Goal: Task Accomplishment & Management: Use online tool/utility

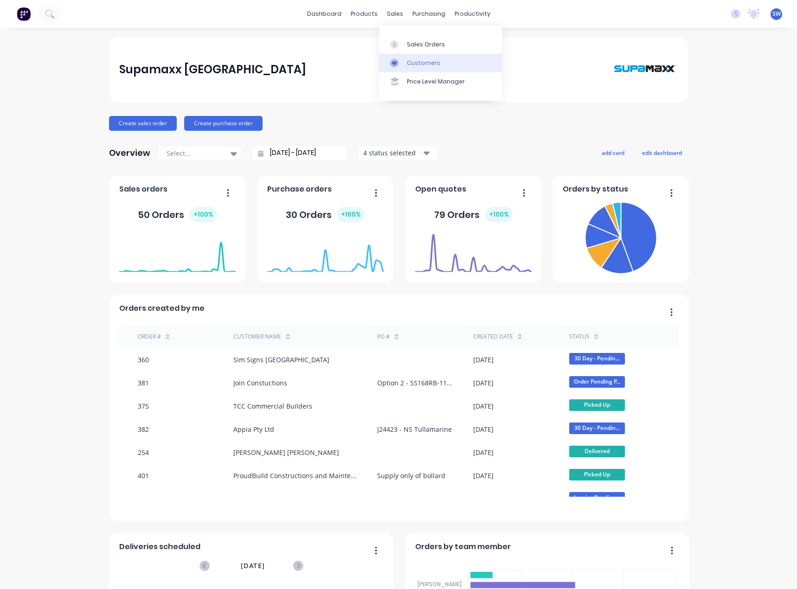
click at [421, 59] on div "Customers" at bounding box center [423, 63] width 33 height 8
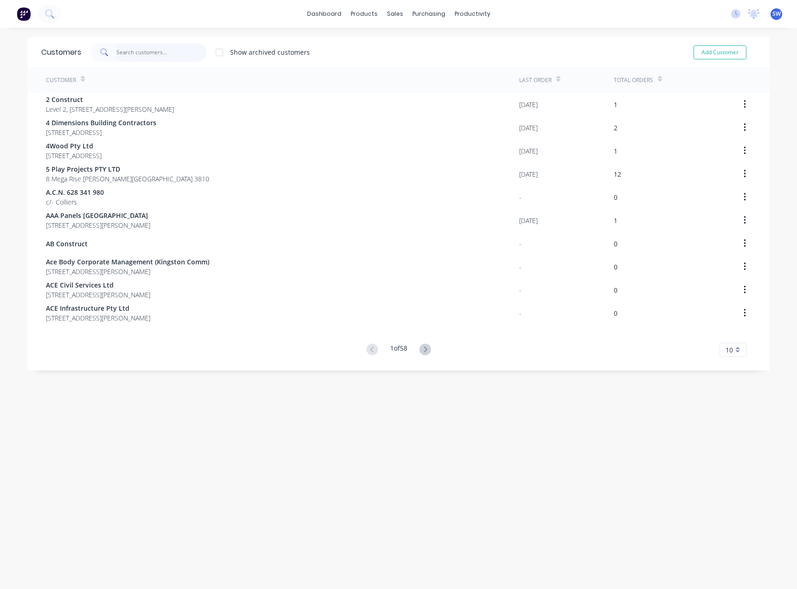
click at [150, 47] on input "text" at bounding box center [161, 52] width 90 height 19
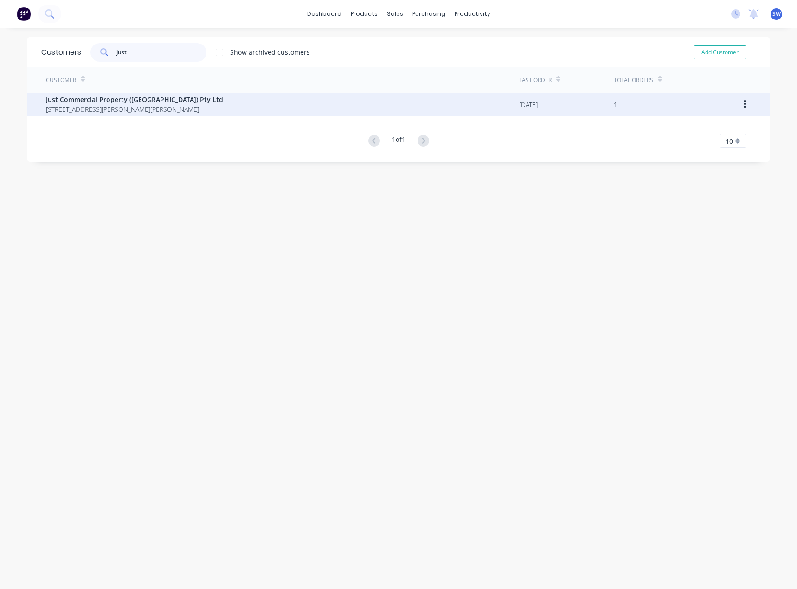
type input "just"
click at [133, 105] on span "[STREET_ADDRESS][PERSON_NAME][PERSON_NAME]" at bounding box center [134, 109] width 177 height 10
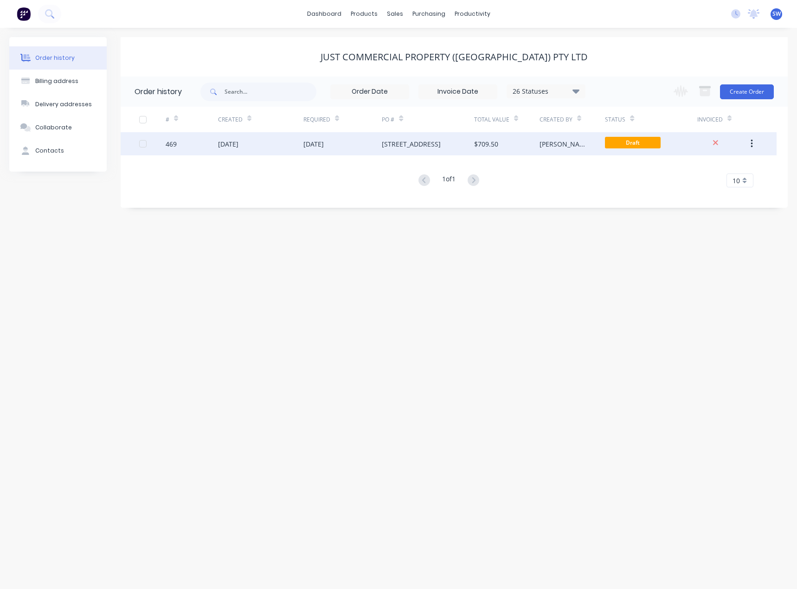
click at [574, 143] on div "[PERSON_NAME]" at bounding box center [571, 143] width 65 height 23
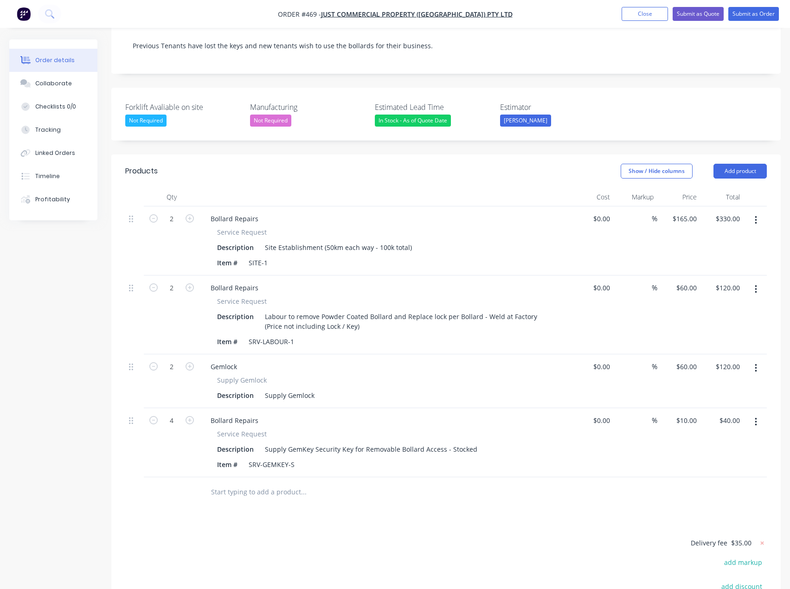
scroll to position [232, 0]
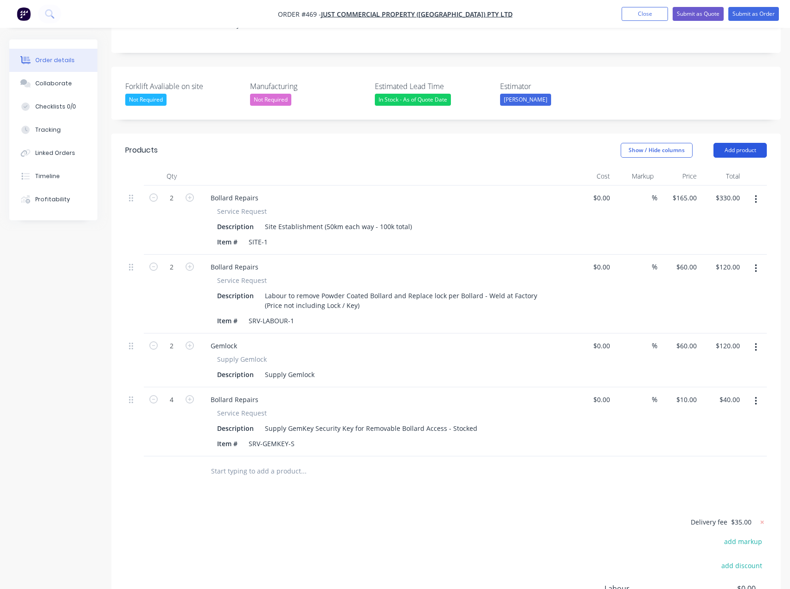
click at [746, 143] on button "Add product" at bounding box center [739, 150] width 53 height 15
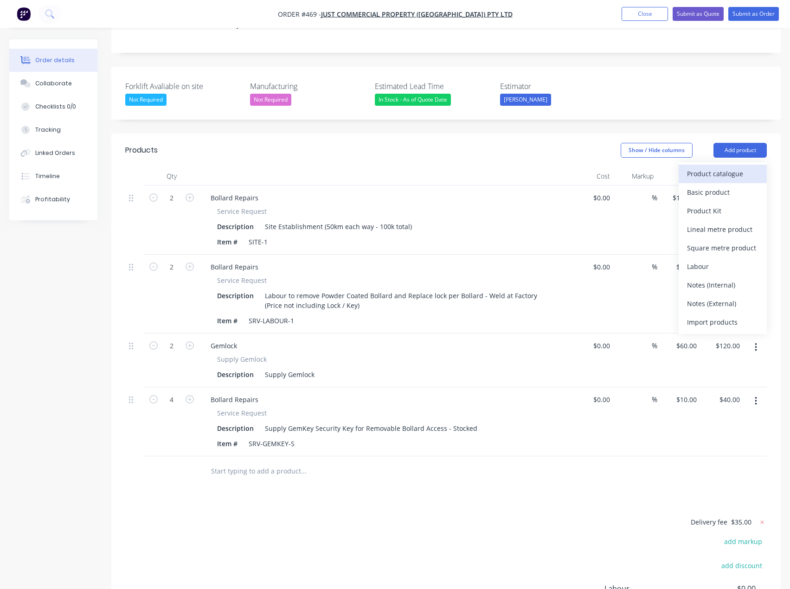
click at [724, 167] on div "Product catalogue" at bounding box center [722, 173] width 71 height 13
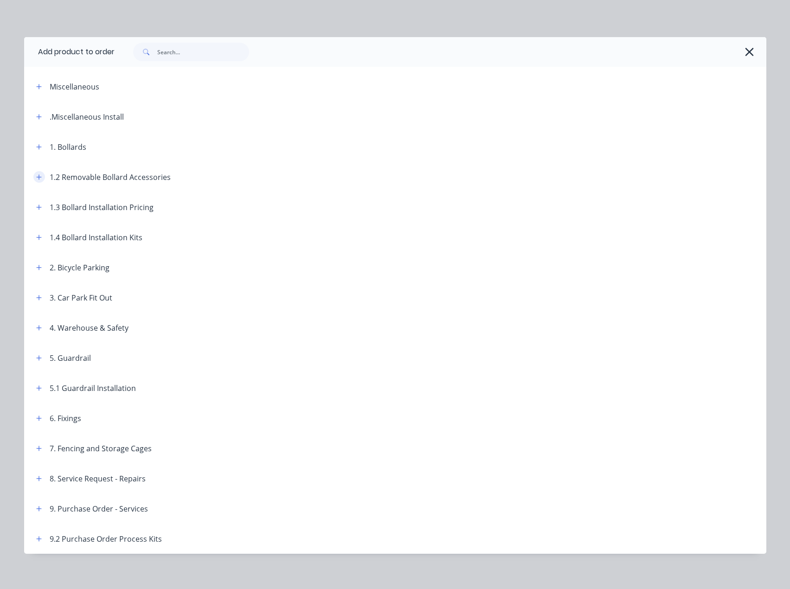
click at [41, 177] on button "button" at bounding box center [39, 177] width 12 height 12
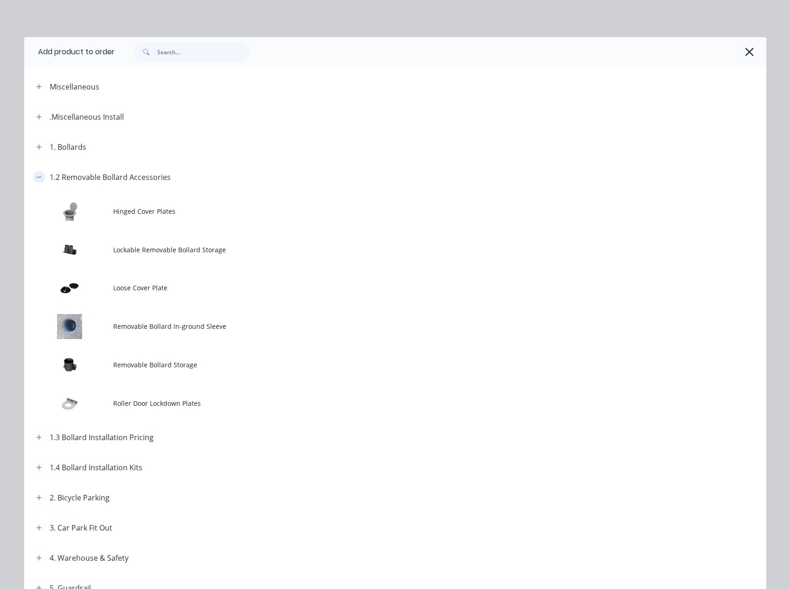
click at [38, 175] on icon "button" at bounding box center [39, 177] width 6 height 6
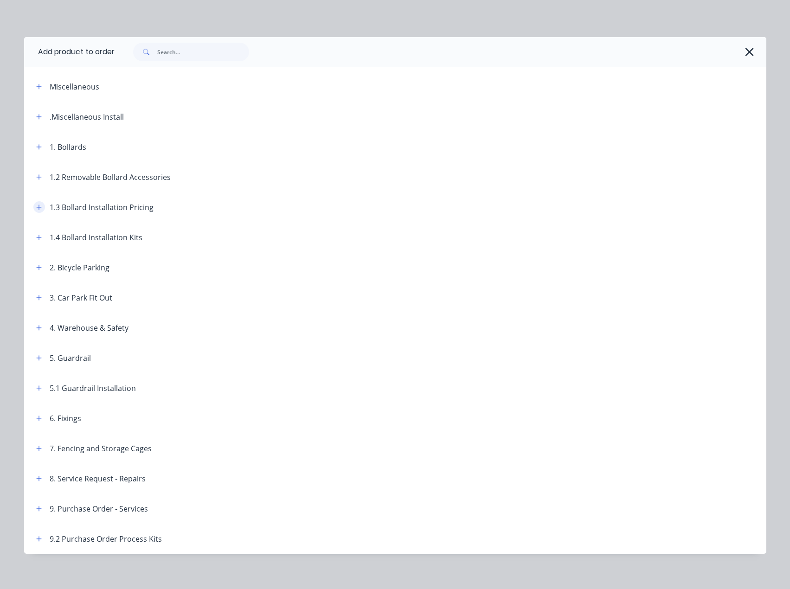
click at [38, 204] on button "button" at bounding box center [39, 207] width 12 height 12
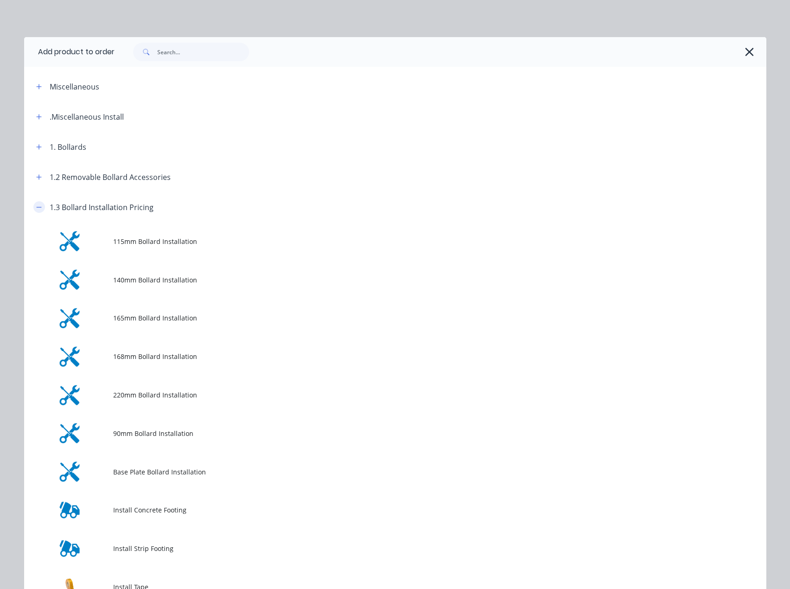
click at [38, 204] on button "button" at bounding box center [39, 207] width 12 height 12
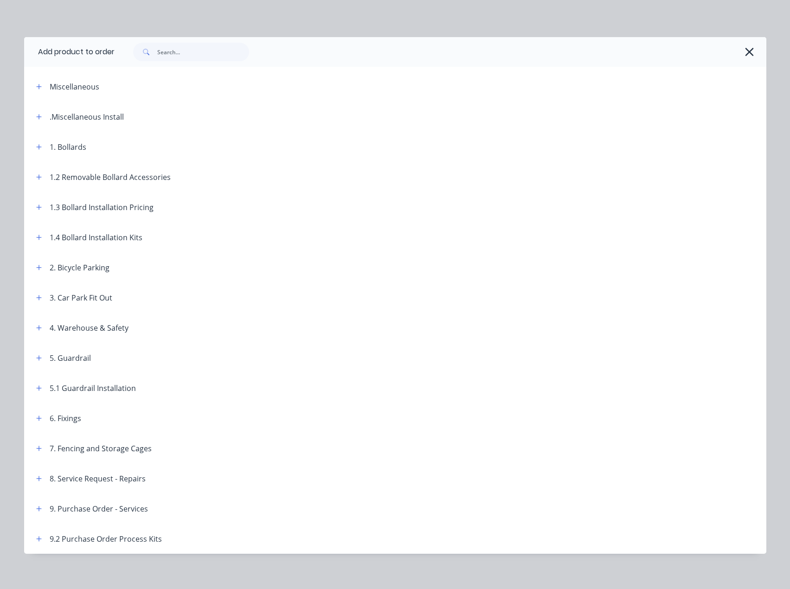
click at [42, 234] on div "1.4 Bollard Installation Kits" at bounding box center [86, 237] width 114 height 12
click at [36, 207] on icon "button" at bounding box center [38, 206] width 5 height 5
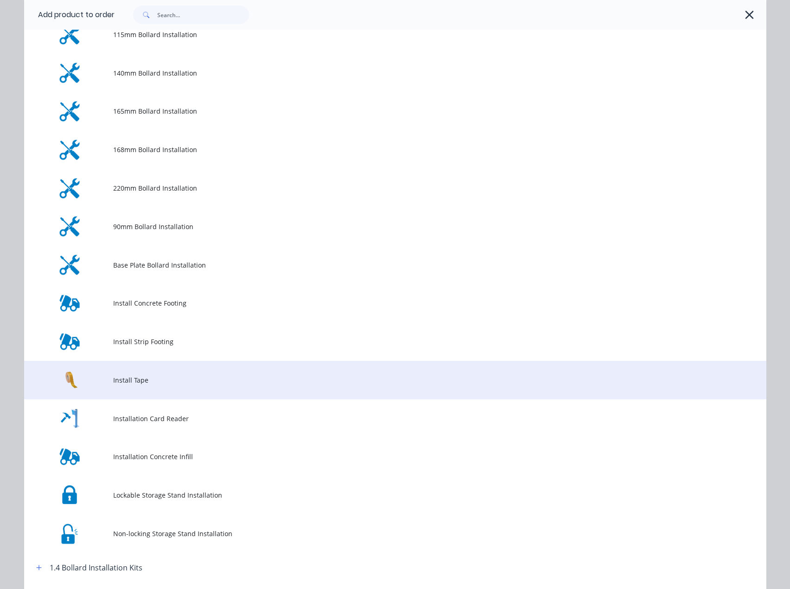
scroll to position [278, 0]
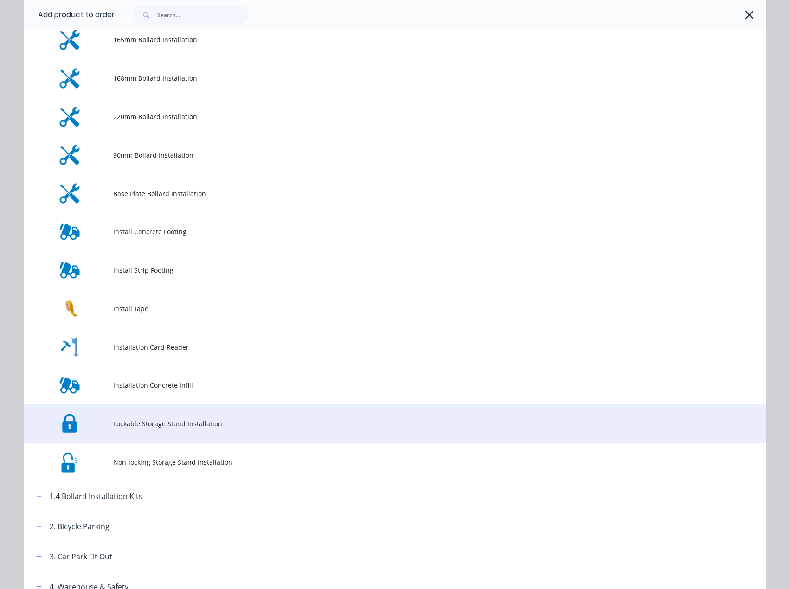
click at [167, 428] on span "Lockable Storage Stand Installation" at bounding box center [374, 424] width 522 height 10
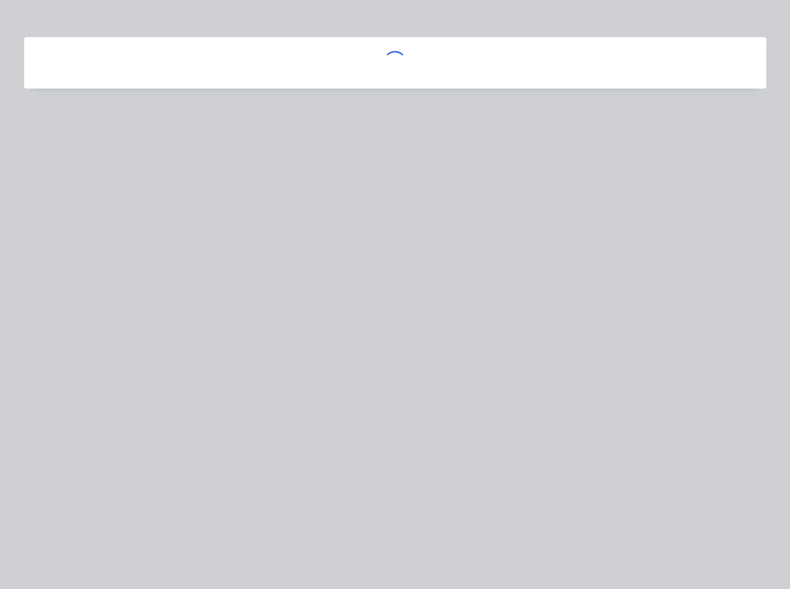
scroll to position [0, 0]
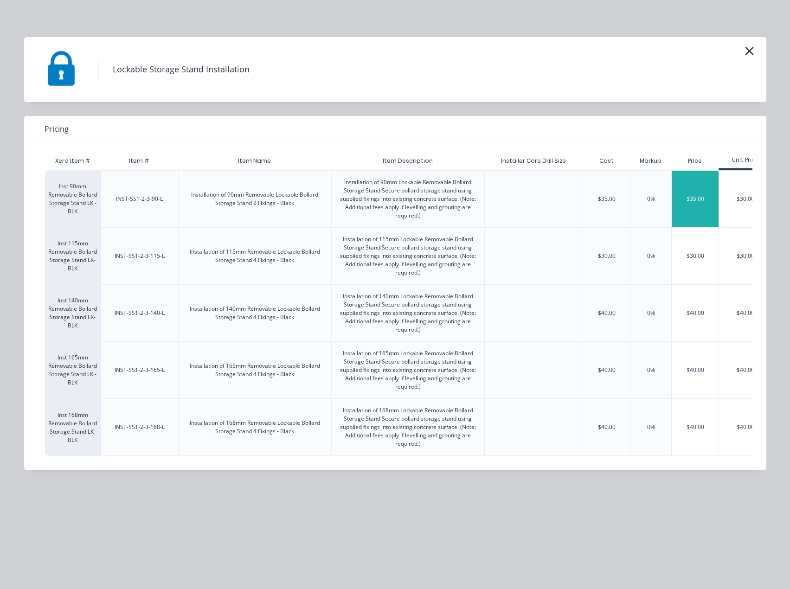
click at [713, 201] on div "$35.00" at bounding box center [694, 199] width 47 height 57
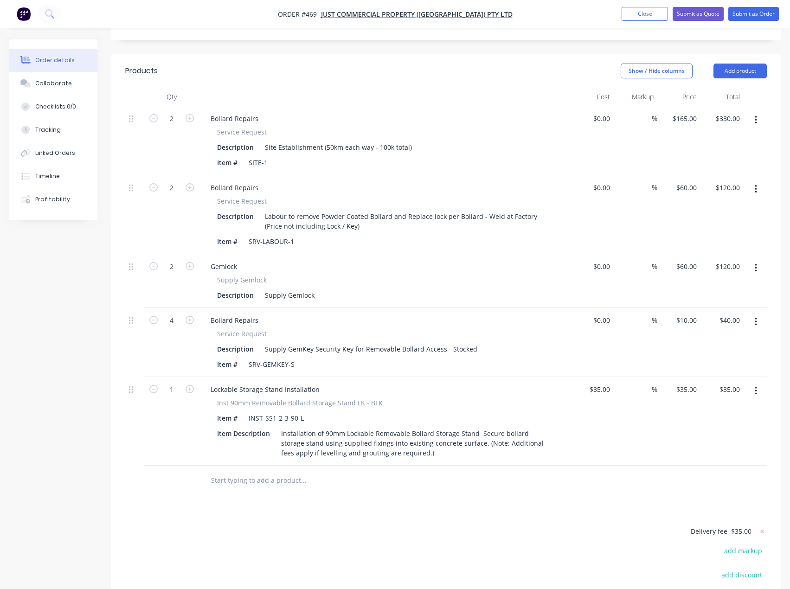
scroll to position [325, 0]
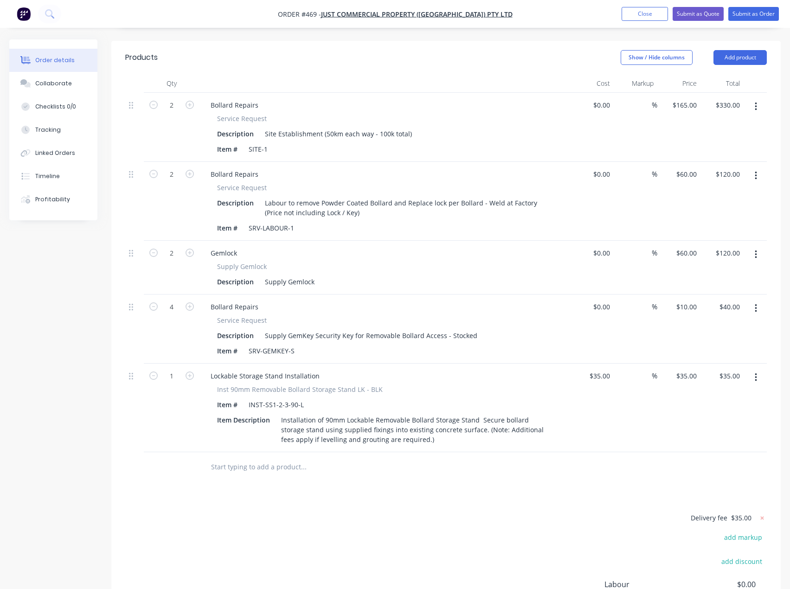
click at [759, 369] on button "button" at bounding box center [756, 377] width 22 height 17
click at [715, 451] on div "Delete" at bounding box center [722, 457] width 71 height 13
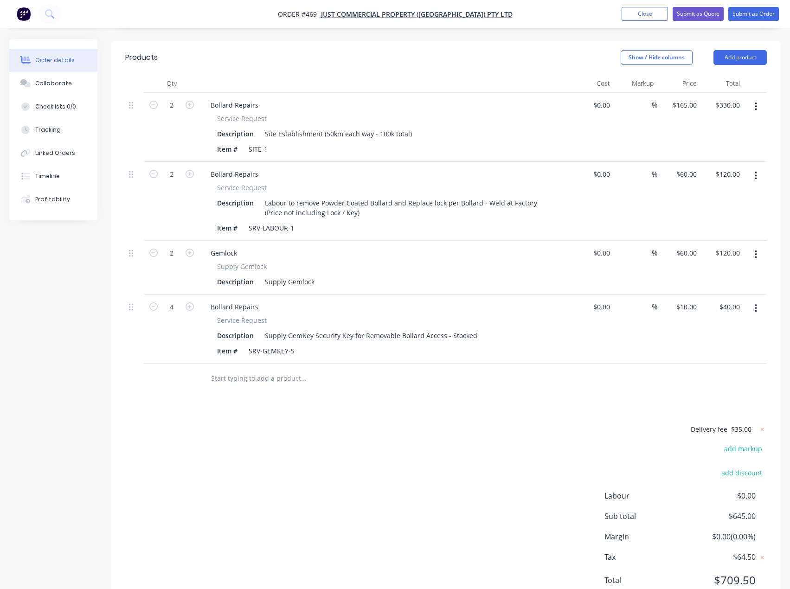
click at [459, 437] on div "Delivery fee $35.00 add markup add discount Labour $0.00 Sub total $645.00 Marg…" at bounding box center [445, 510] width 641 height 174
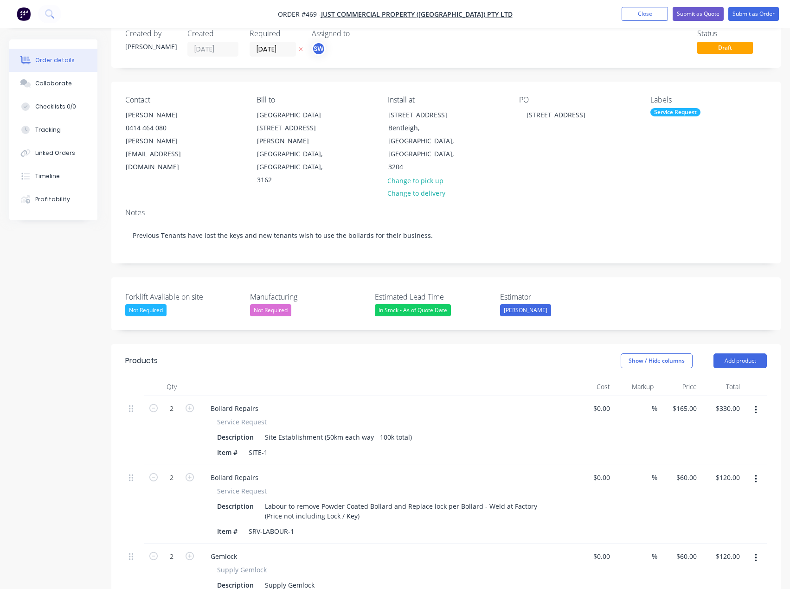
scroll to position [0, 0]
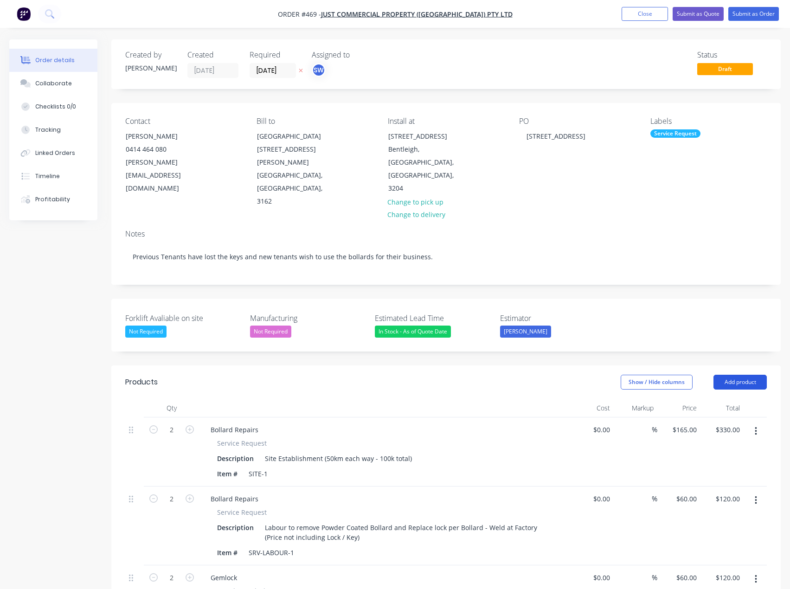
click at [750, 375] on button "Add product" at bounding box center [739, 382] width 53 height 15
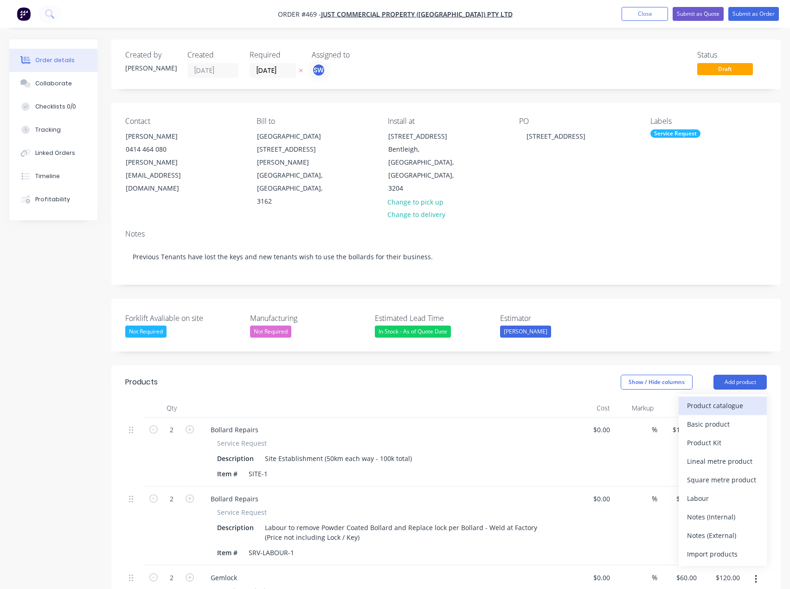
click at [732, 399] on div "Product catalogue" at bounding box center [722, 405] width 71 height 13
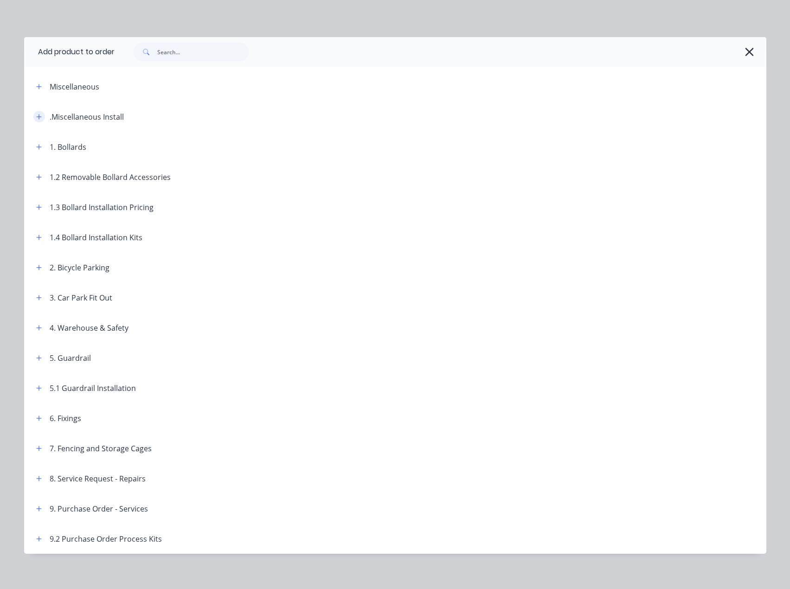
click at [36, 115] on icon "button" at bounding box center [39, 117] width 6 height 6
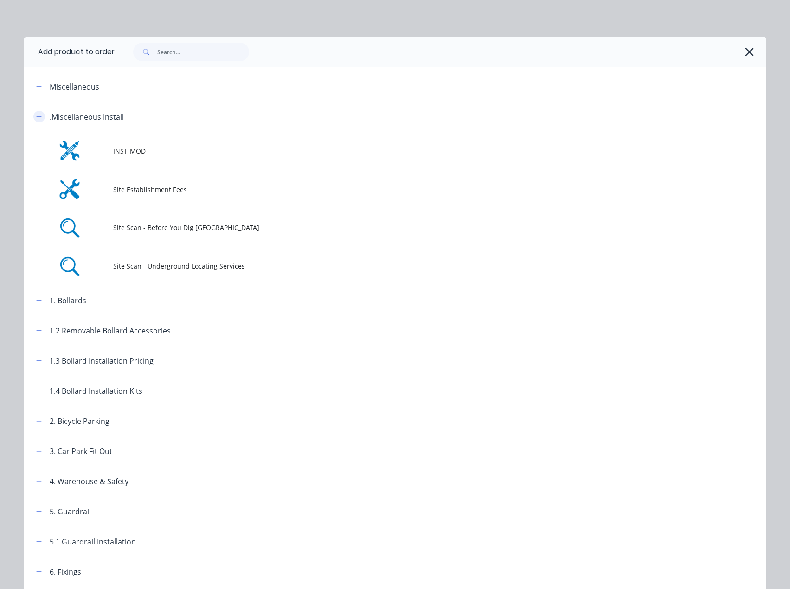
click at [36, 115] on icon "button" at bounding box center [39, 117] width 6 height 6
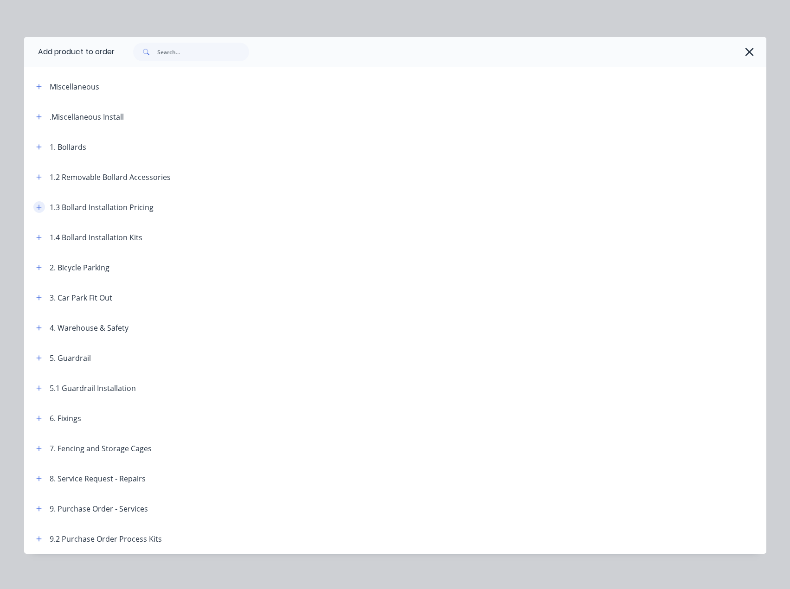
click at [36, 204] on icon "button" at bounding box center [39, 207] width 6 height 6
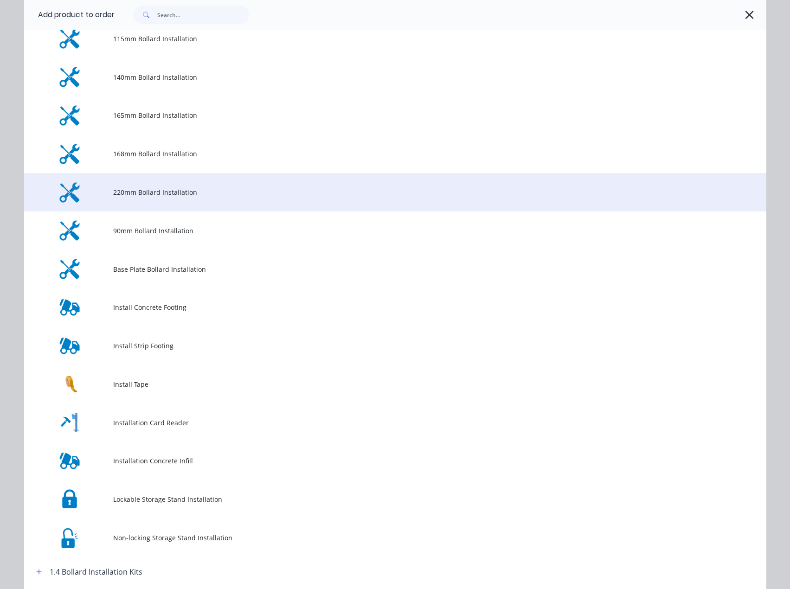
scroll to position [232, 0]
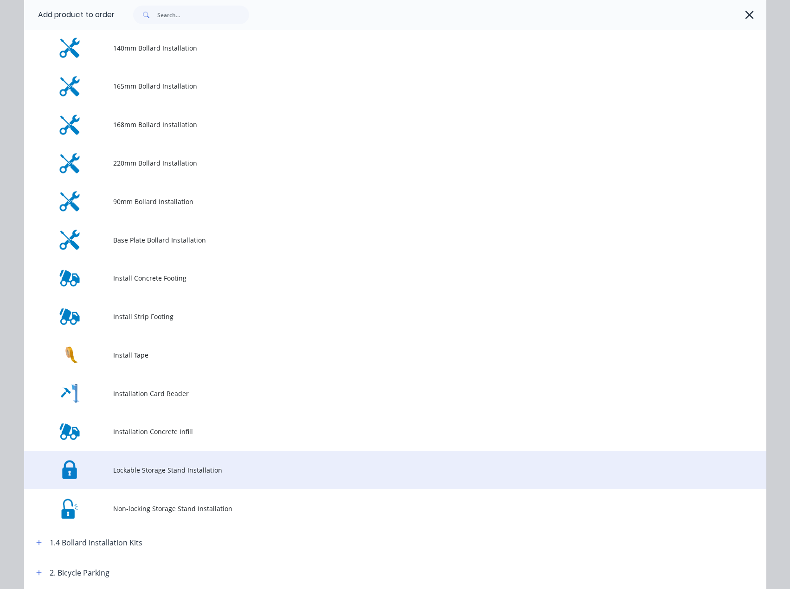
click at [226, 466] on span "Lockable Storage Stand Installation" at bounding box center [374, 470] width 522 height 10
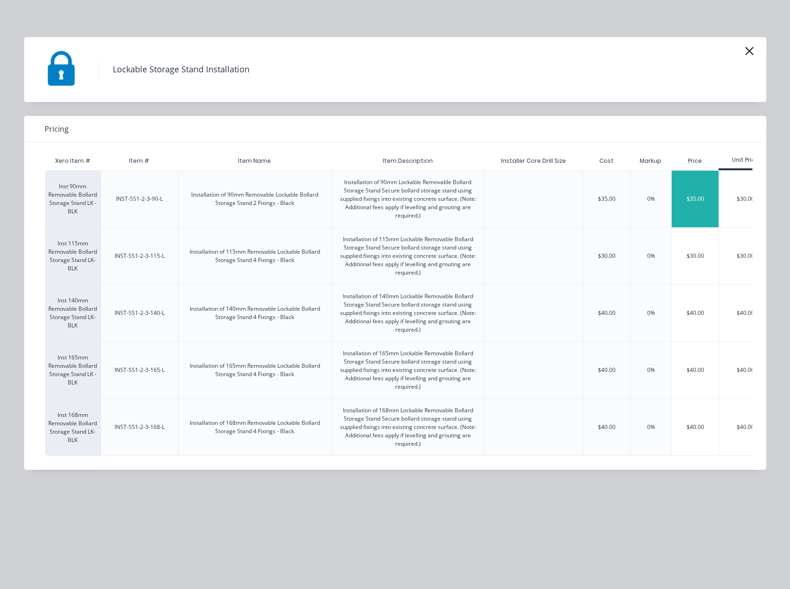
click at [690, 186] on div "$35.00" at bounding box center [694, 199] width 47 height 57
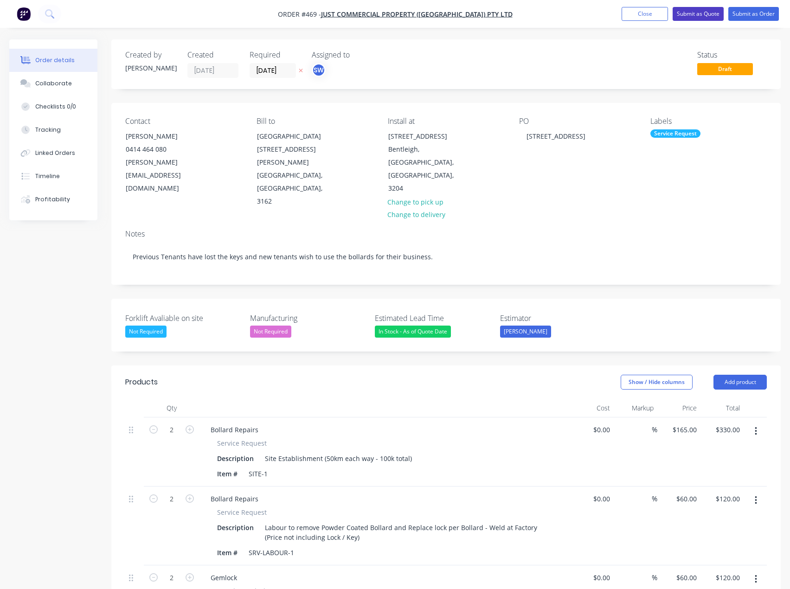
click at [707, 13] on button "Submit as Quote" at bounding box center [697, 14] width 51 height 14
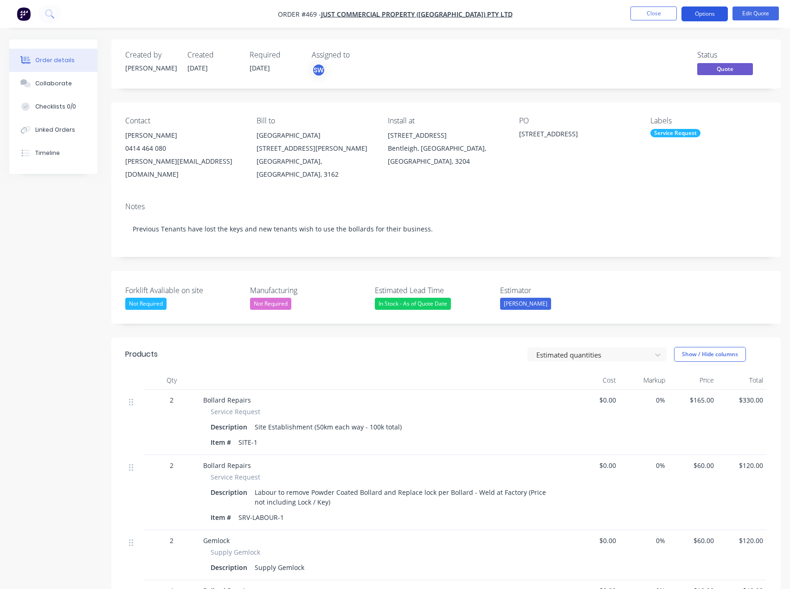
click at [699, 12] on button "Options" at bounding box center [704, 13] width 46 height 15
click at [580, 36] on div "Order details Collaborate Checklists 0/0 Linked Orders Timeline Order details C…" at bounding box center [395, 458] width 790 height 916
click at [771, 12] on button "Edit Quote" at bounding box center [755, 13] width 46 height 14
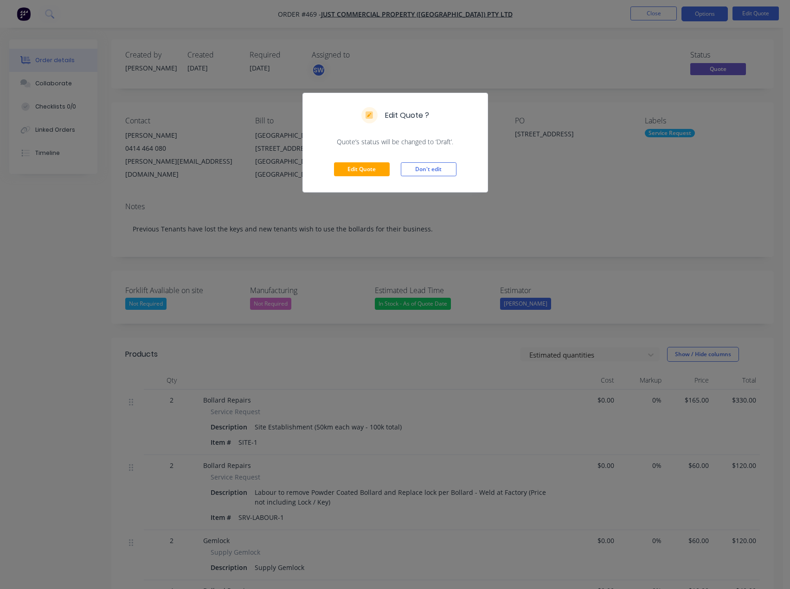
click at [365, 161] on div "Edit Quote Don't edit" at bounding box center [395, 169] width 185 height 45
click at [367, 166] on button "Edit Quote" at bounding box center [362, 169] width 56 height 14
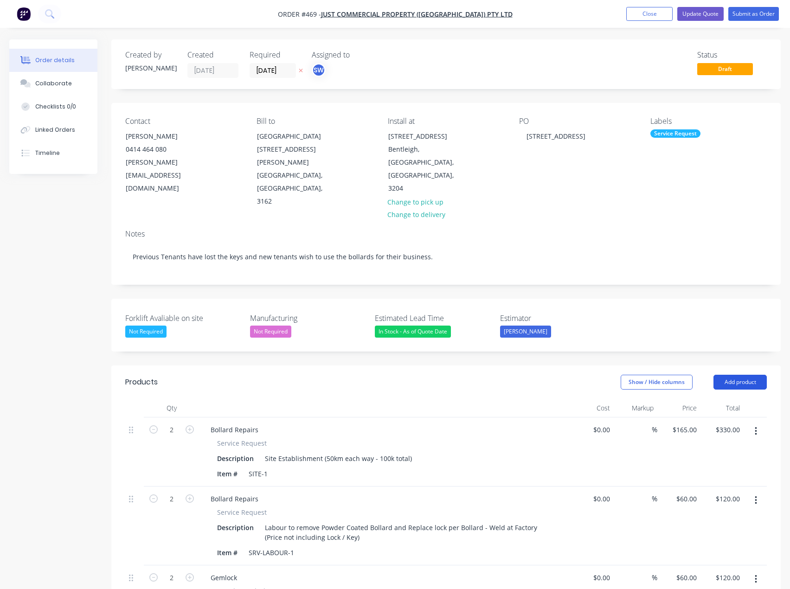
click at [750, 375] on button "Add product" at bounding box center [739, 382] width 53 height 15
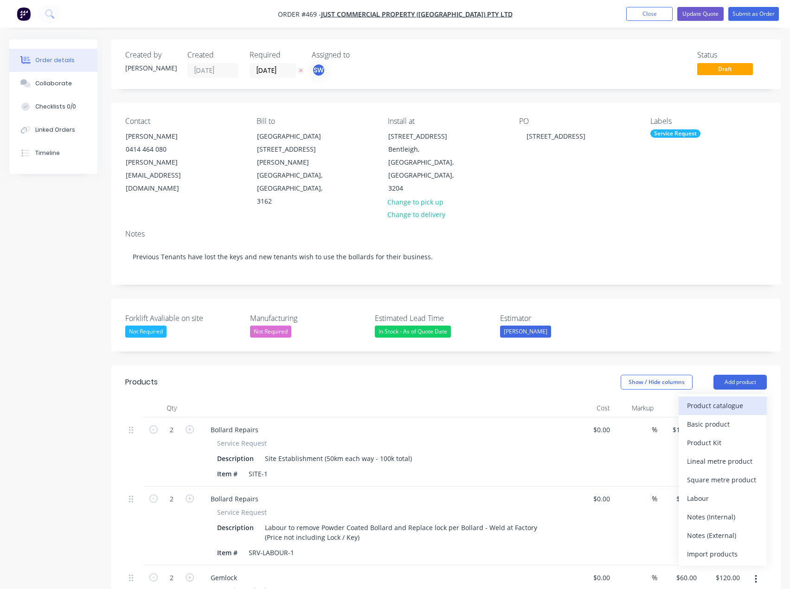
click at [725, 399] on div "Product catalogue" at bounding box center [722, 405] width 71 height 13
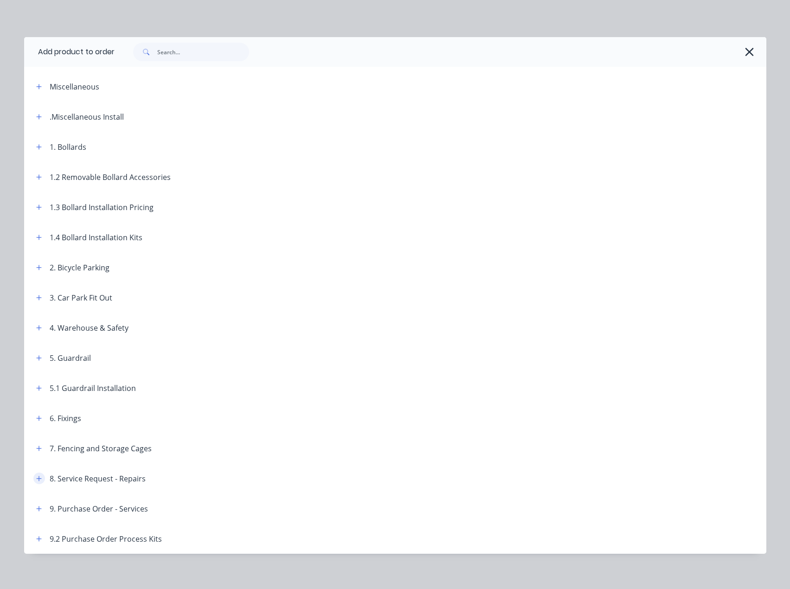
click at [38, 475] on icon "button" at bounding box center [39, 478] width 6 height 6
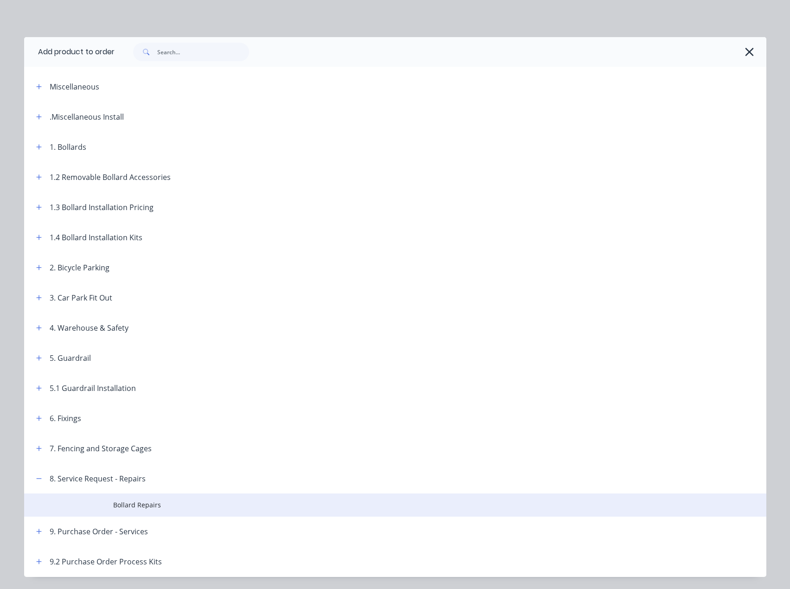
click at [132, 502] on span "Bollard Repairs" at bounding box center [374, 505] width 522 height 10
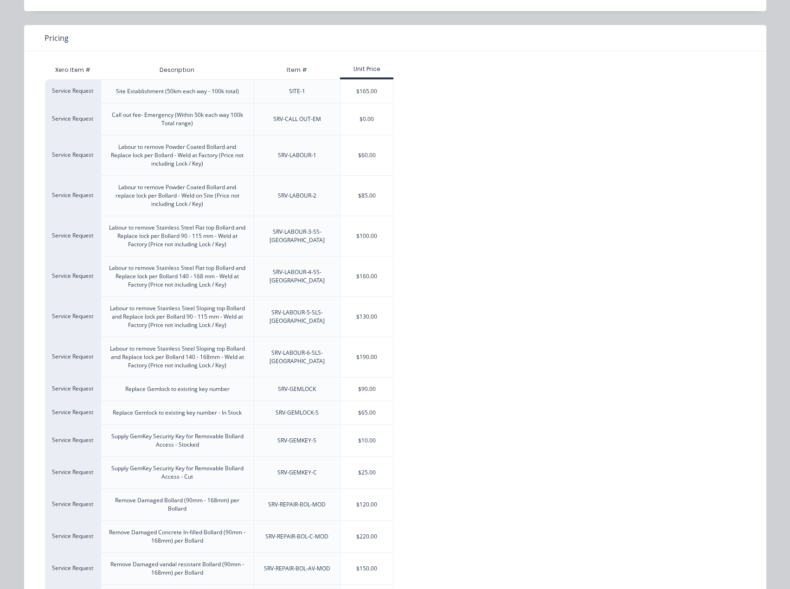
scroll to position [16, 0]
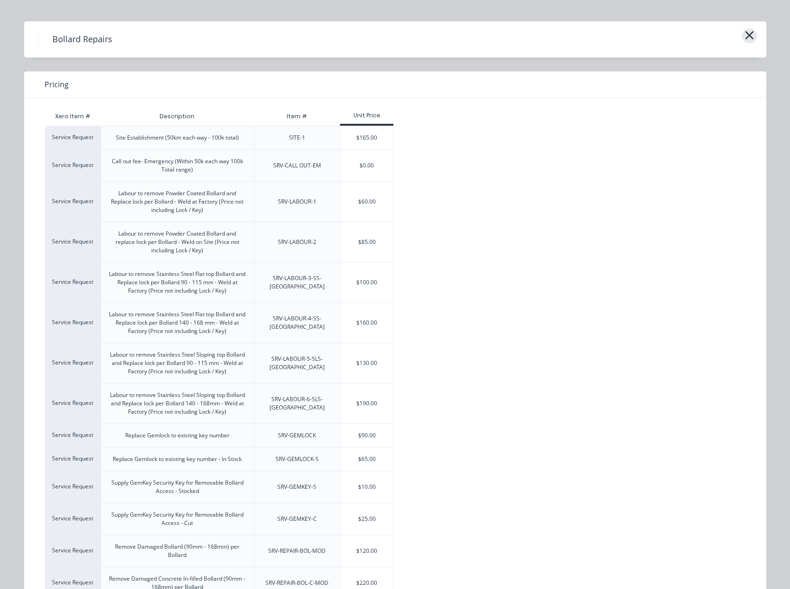
click at [741, 34] on button "button" at bounding box center [748, 35] width 15 height 15
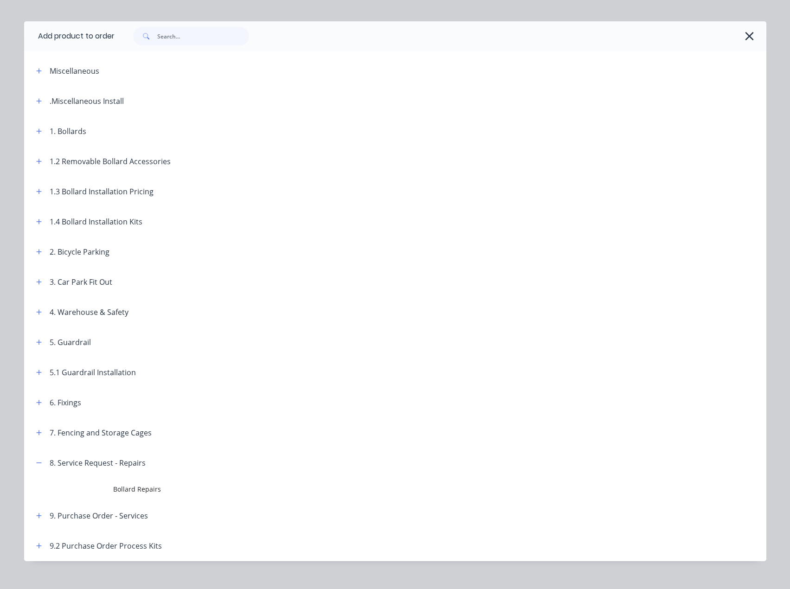
scroll to position [29, 0]
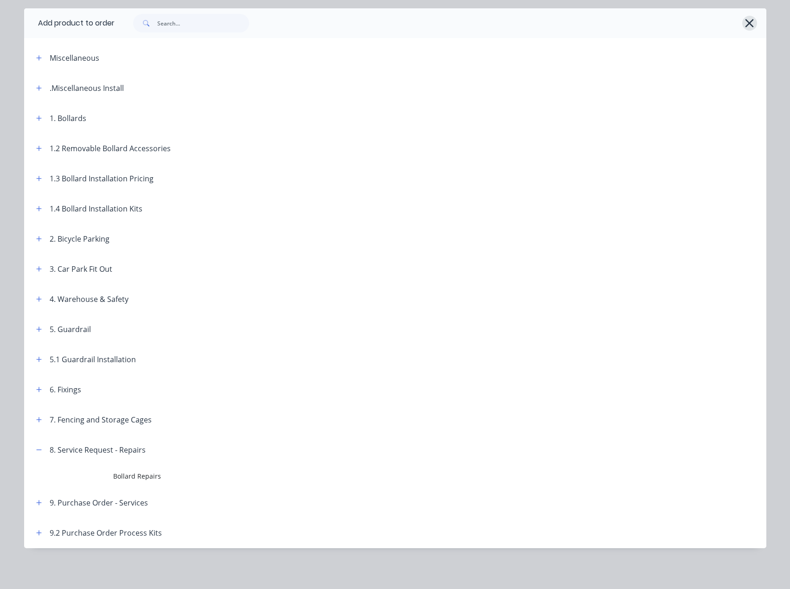
click at [748, 25] on icon "button" at bounding box center [749, 23] width 8 height 8
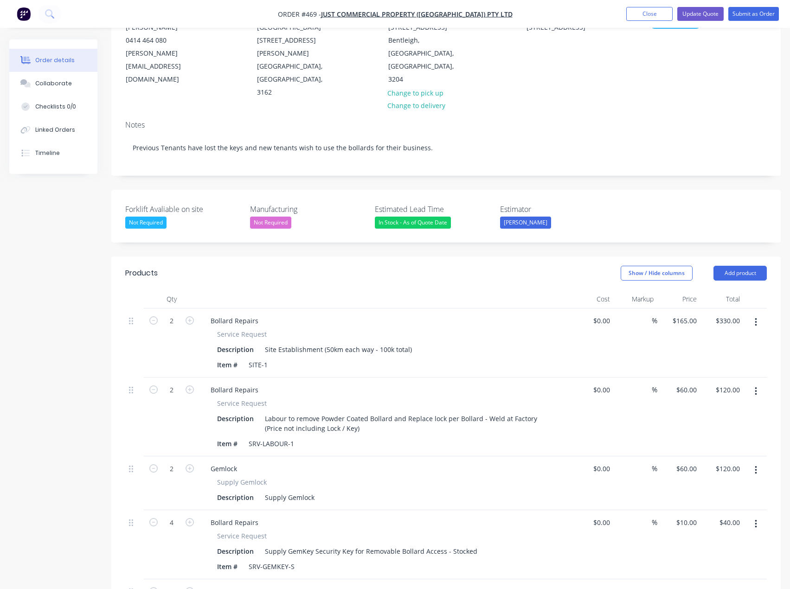
scroll to position [0, 0]
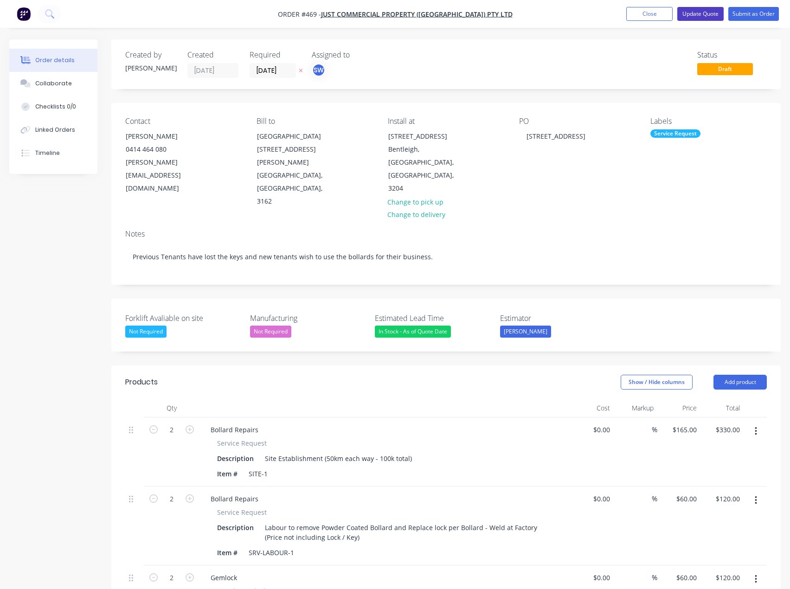
click at [700, 17] on button "Update Quote" at bounding box center [700, 14] width 46 height 14
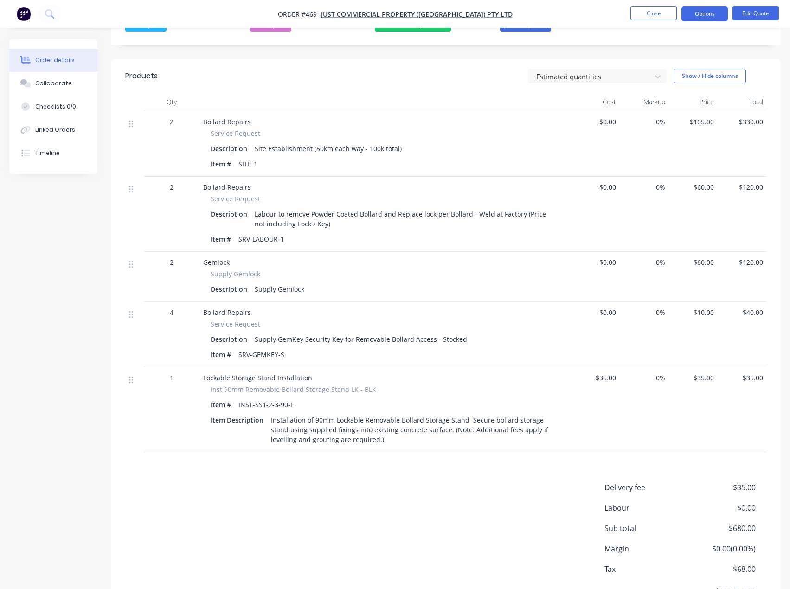
scroll to position [314, 0]
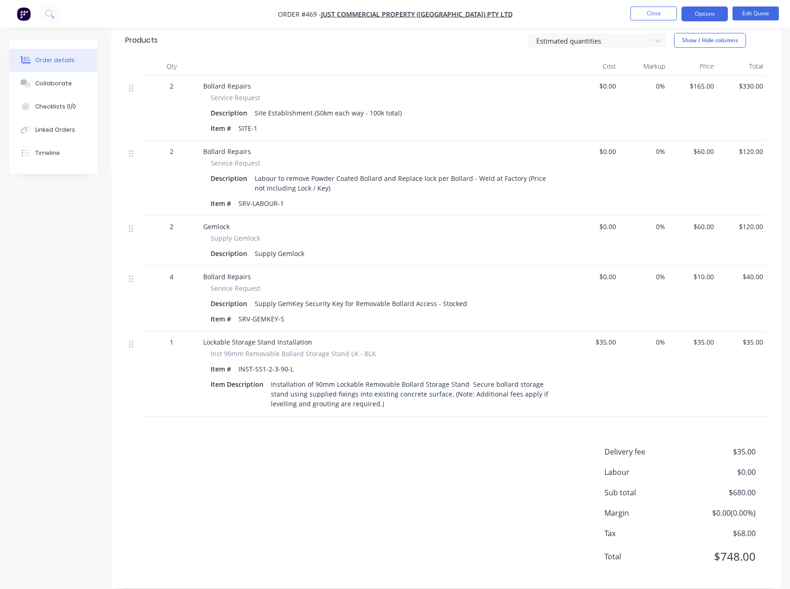
click at [753, 446] on span "$35.00" at bounding box center [721, 451] width 69 height 11
click at [747, 15] on button "Edit Quote" at bounding box center [755, 13] width 46 height 14
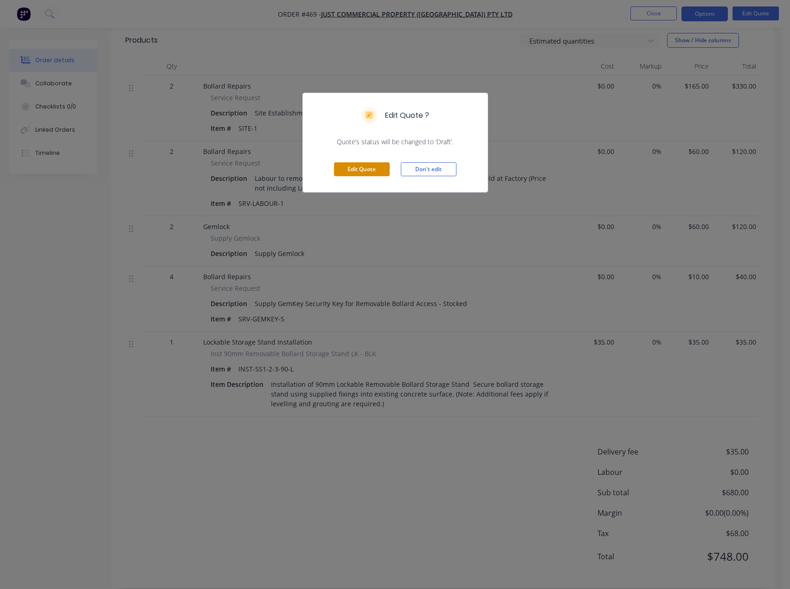
click at [359, 169] on button "Edit Quote" at bounding box center [362, 169] width 56 height 14
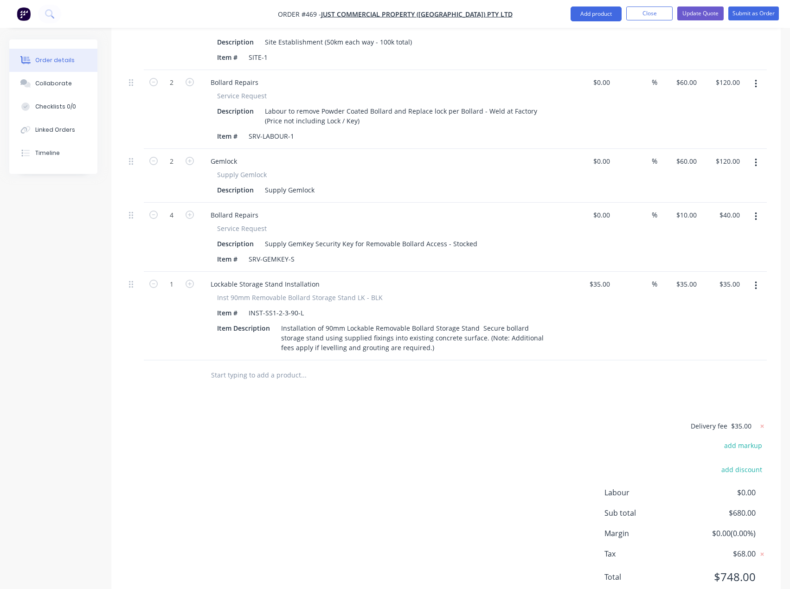
scroll to position [417, 0]
click at [761, 421] on icon at bounding box center [761, 425] width 9 height 9
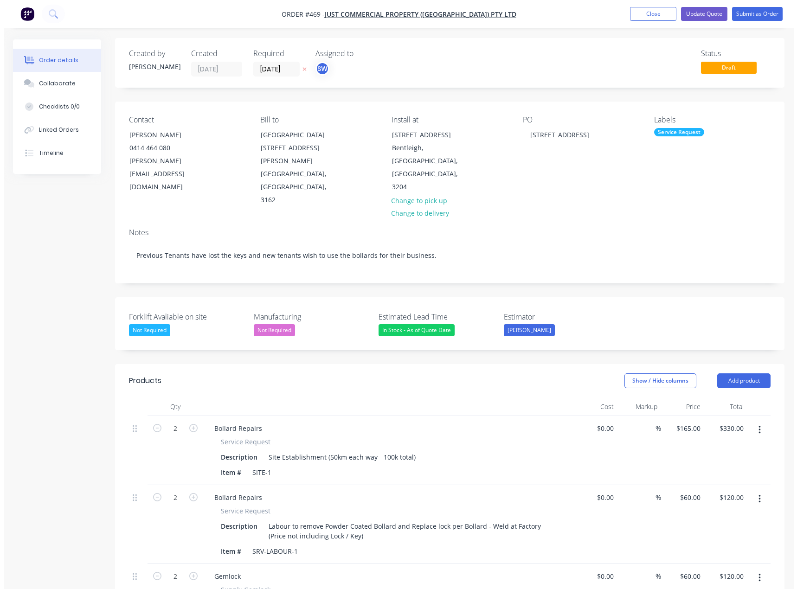
scroll to position [0, 0]
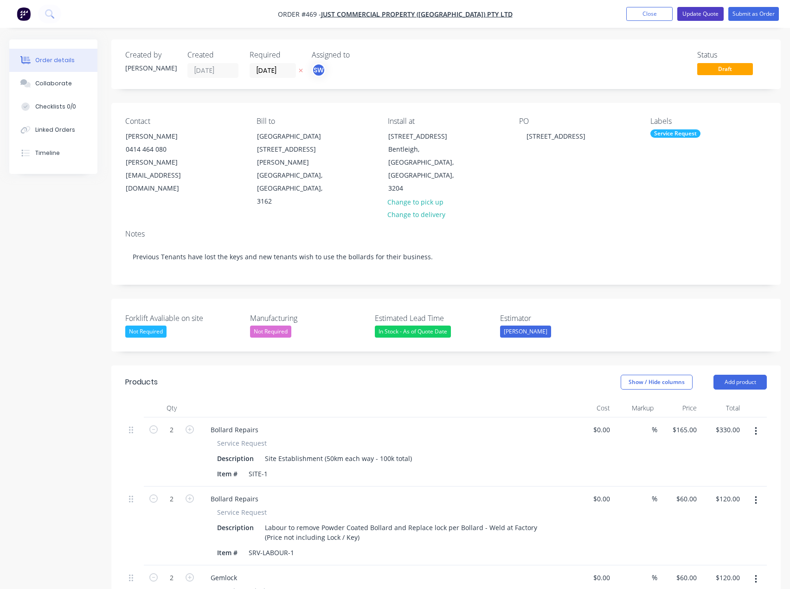
click at [702, 15] on button "Update Quote" at bounding box center [700, 14] width 46 height 14
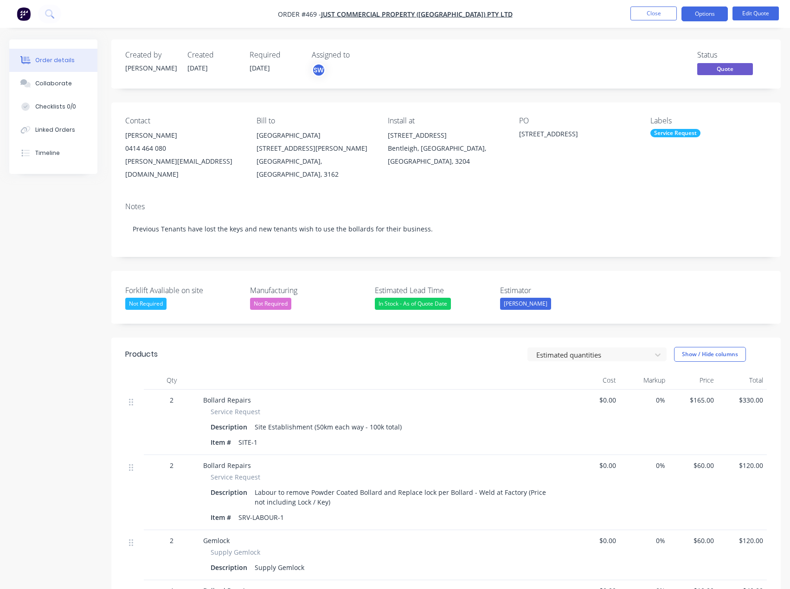
click at [702, 15] on button "Options" at bounding box center [704, 13] width 46 height 15
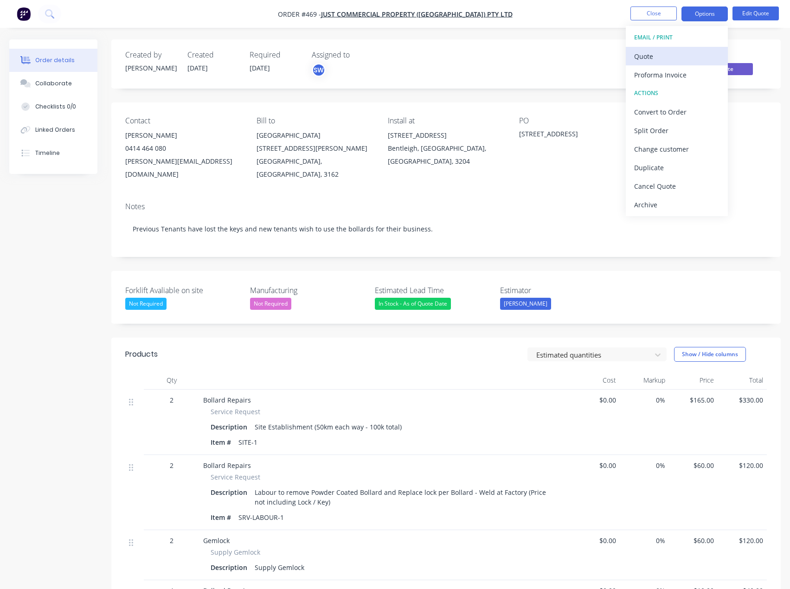
click at [677, 60] on div "Quote" at bounding box center [676, 56] width 85 height 13
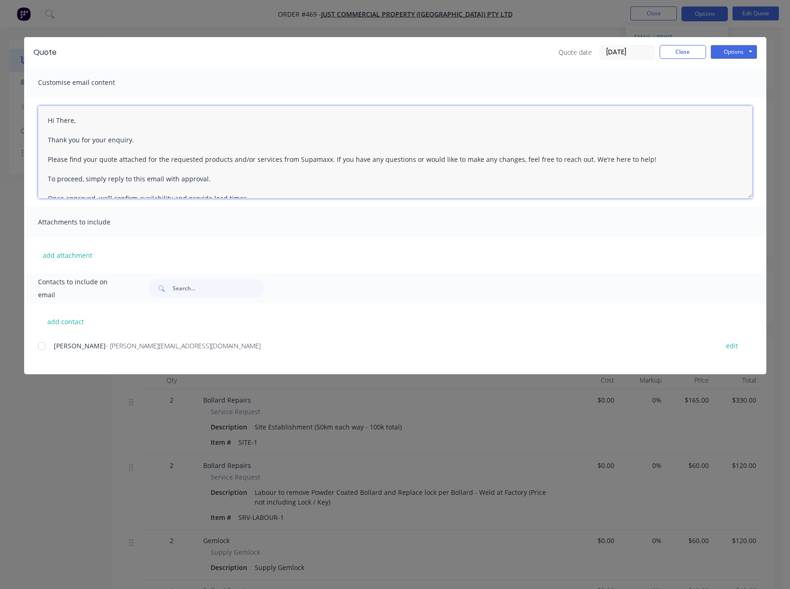
click at [72, 120] on textarea "Hi There, Thank you for your enquiry. Please find your quote attached for the r…" at bounding box center [395, 152] width 714 height 93
type textarea "Hi [PERSON_NAME], Thank you for your enquiry. Please find your quote attached f…"
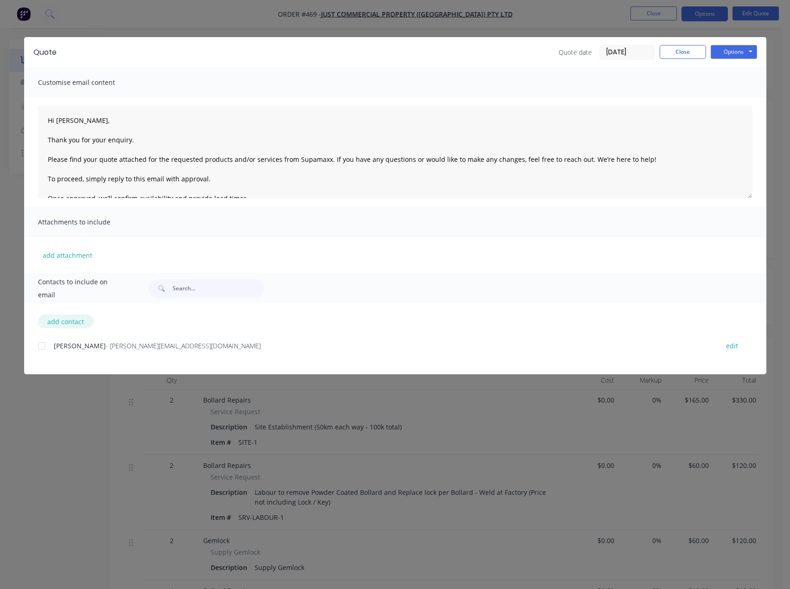
click at [67, 319] on button "add contact" at bounding box center [66, 321] width 56 height 14
select select "AU"
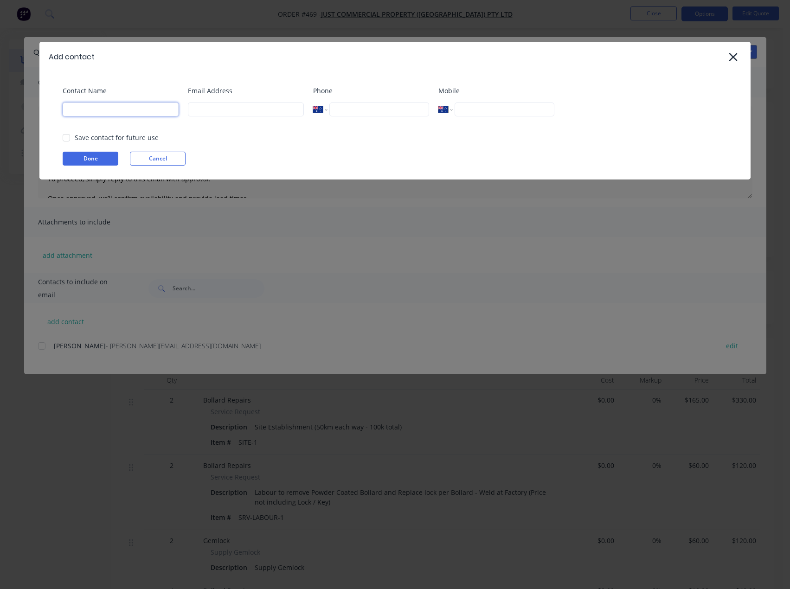
click at [126, 109] on input at bounding box center [121, 109] width 116 height 14
type input "[PERSON_NAME]"
click at [268, 109] on input at bounding box center [246, 109] width 116 height 14
type input "[PERSON_NAME][EMAIL_ADDRESS][DOMAIN_NAME]"
click at [84, 158] on button "Done" at bounding box center [91, 159] width 56 height 14
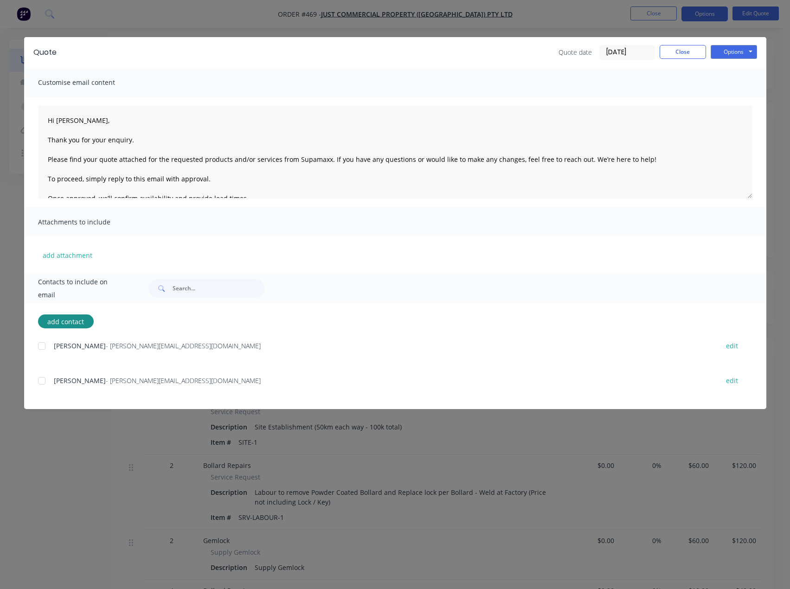
click at [44, 381] on div at bounding box center [41, 380] width 19 height 19
click at [43, 343] on div at bounding box center [41, 346] width 19 height 19
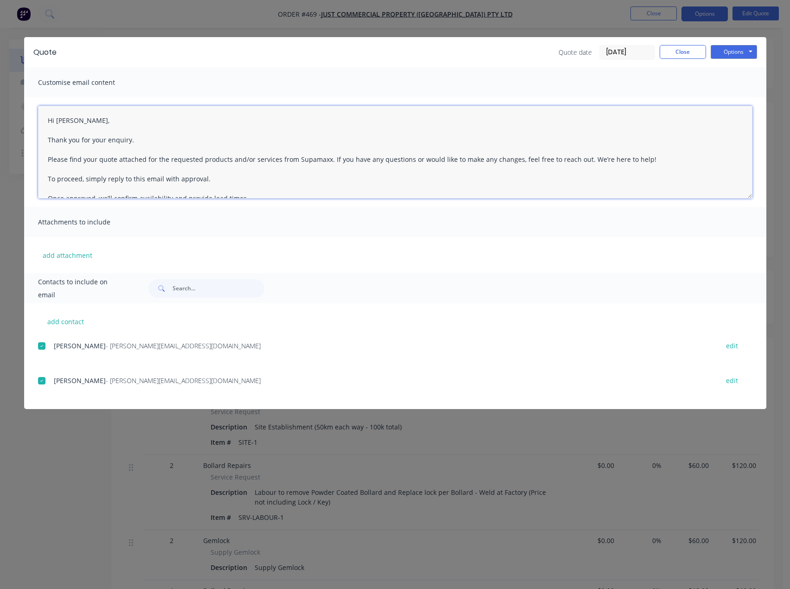
click at [78, 123] on textarea "Hi [PERSON_NAME], Thank you for your enquiry. Please find your quote attached f…" at bounding box center [395, 152] width 714 height 93
click at [166, 53] on div "Quote date [DATE] Close Options Preview Print Email" at bounding box center [411, 52] width 691 height 15
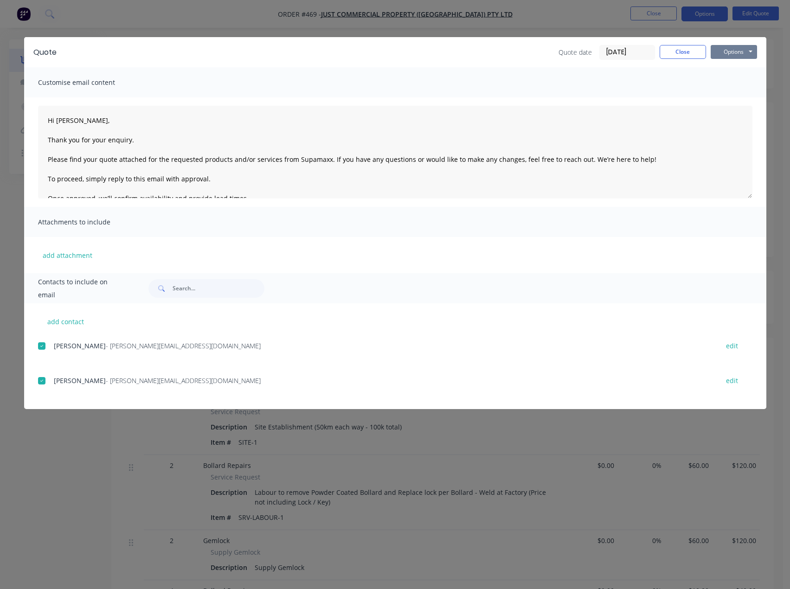
click at [730, 48] on button "Options" at bounding box center [733, 52] width 46 height 14
click at [735, 99] on button "Email" at bounding box center [739, 98] width 59 height 15
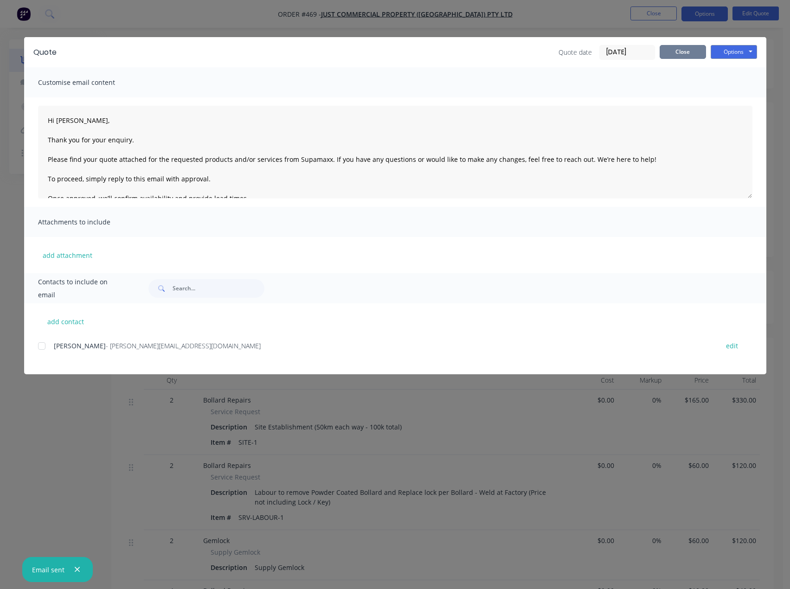
click at [688, 51] on button "Close" at bounding box center [682, 52] width 46 height 14
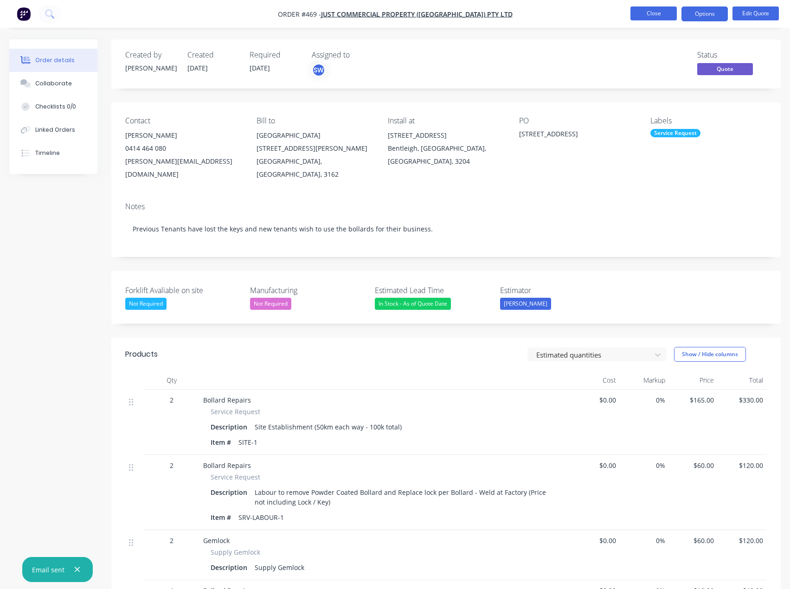
click at [647, 12] on button "Close" at bounding box center [653, 13] width 46 height 14
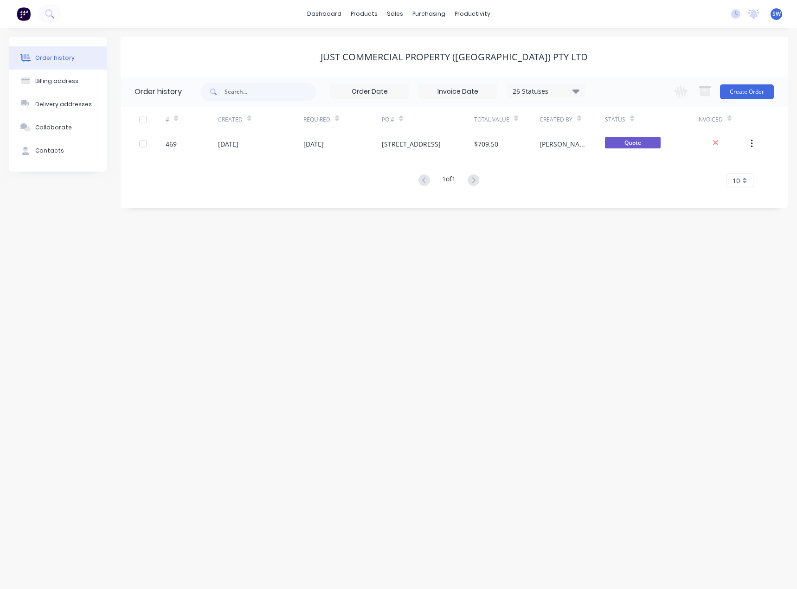
click at [548, 22] on div "dashboard products sales purchasing productivity dashboard products Product Cat…" at bounding box center [398, 14] width 797 height 28
click at [327, 11] on link "dashboard" at bounding box center [324, 14] width 44 height 14
